Goal: Information Seeking & Learning: Check status

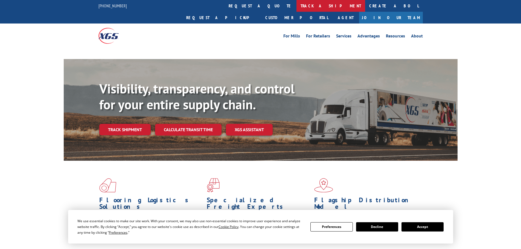
click at [296, 6] on link "track a shipment" at bounding box center [330, 6] width 69 height 12
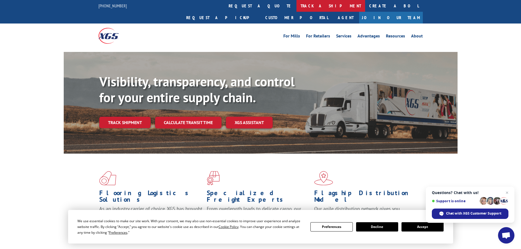
click at [296, 5] on link "track a shipment" at bounding box center [330, 6] width 69 height 12
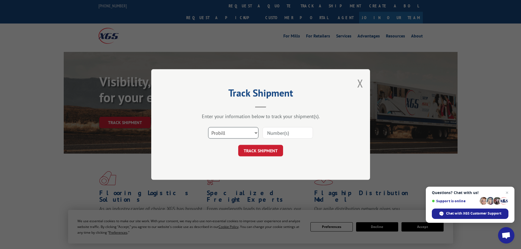
click at [246, 136] on select "Select category... Probill BOL PO" at bounding box center [233, 132] width 50 height 11
select select "po"
click at [208, 127] on select "Select category... Probill BOL PO" at bounding box center [233, 132] width 50 height 11
click at [275, 134] on input at bounding box center [287, 132] width 50 height 11
paste input "08544902"
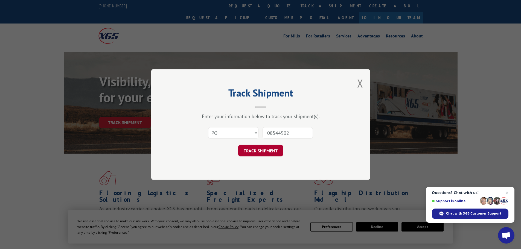
type input "08544902"
click at [257, 152] on button "TRACK SHIPMENT" at bounding box center [260, 150] width 45 height 11
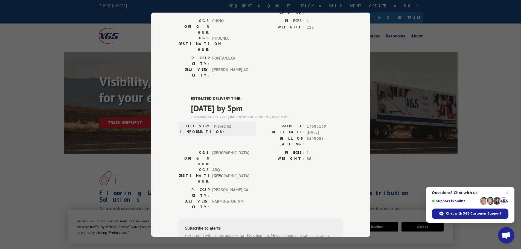
scroll to position [82, 0]
drag, startPoint x: 304, startPoint y: 95, endPoint x: 326, endPoint y: 95, distance: 22.4
click at [326, 122] on div "PROBILL: 17685139" at bounding box center [301, 125] width 82 height 6
copy span "17685139"
